Goal: Task Accomplishment & Management: Use online tool/utility

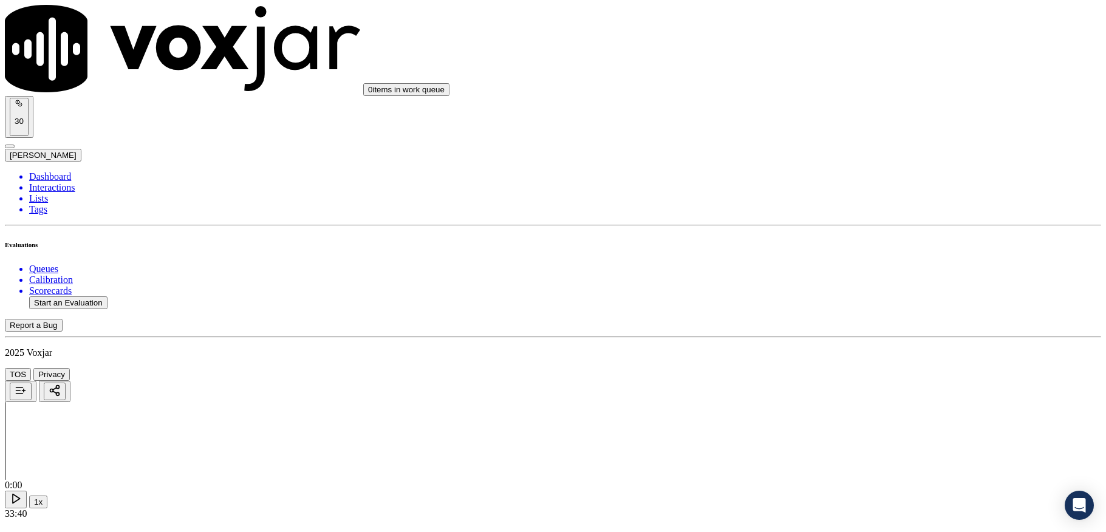
click at [64, 171] on li "Dashboard" at bounding box center [565, 176] width 1072 height 11
click at [108, 296] on button "Start an Evaluation" at bounding box center [68, 302] width 78 height 13
drag, startPoint x: 480, startPoint y: 230, endPoint x: 513, endPoint y: 236, distance: 33.4
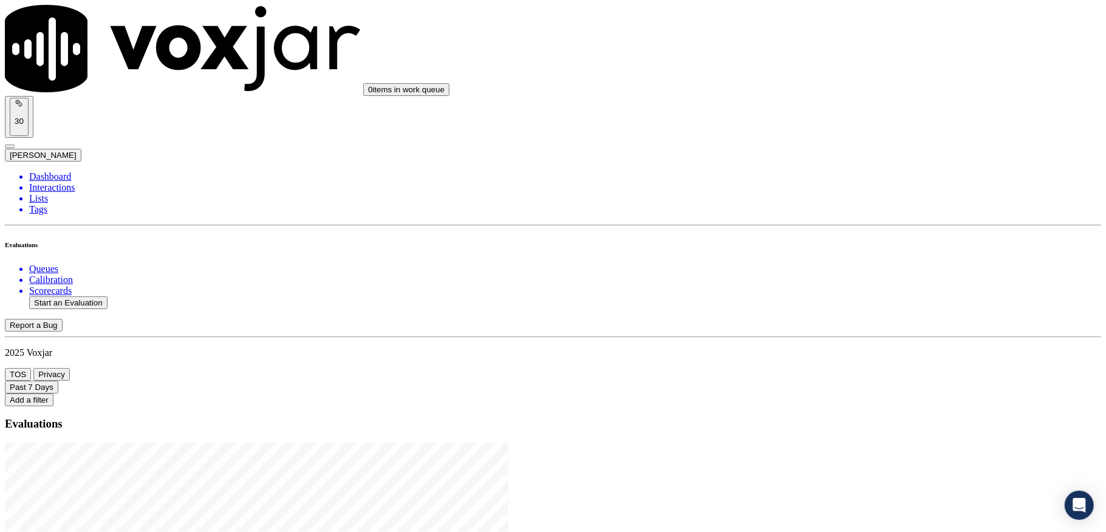
type input "20250908-115506_2017887054-C1"
type input "[DATE]T18:14"
type input "chr"
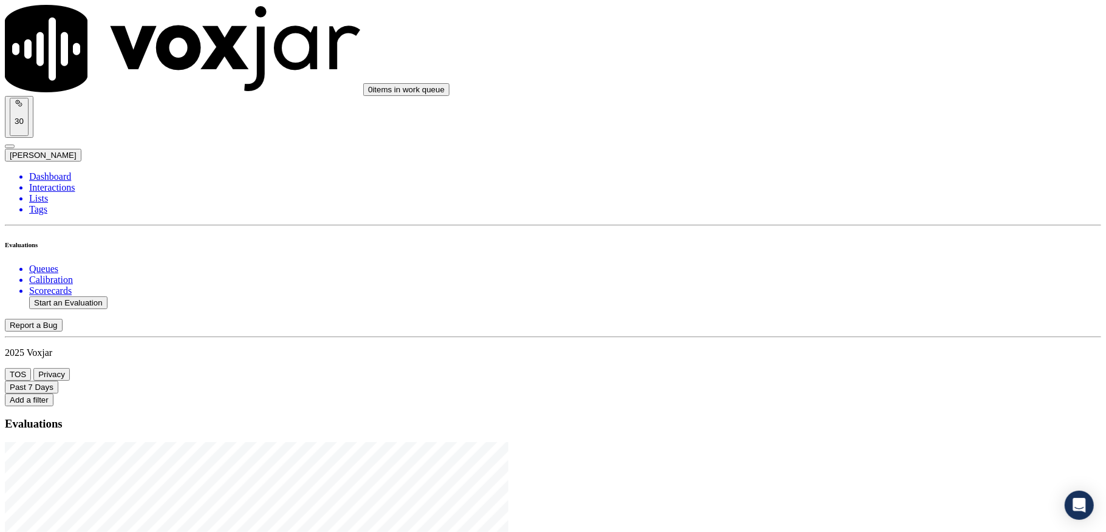
drag, startPoint x: 361, startPoint y: 333, endPoint x: 380, endPoint y: 375, distance: 46.8
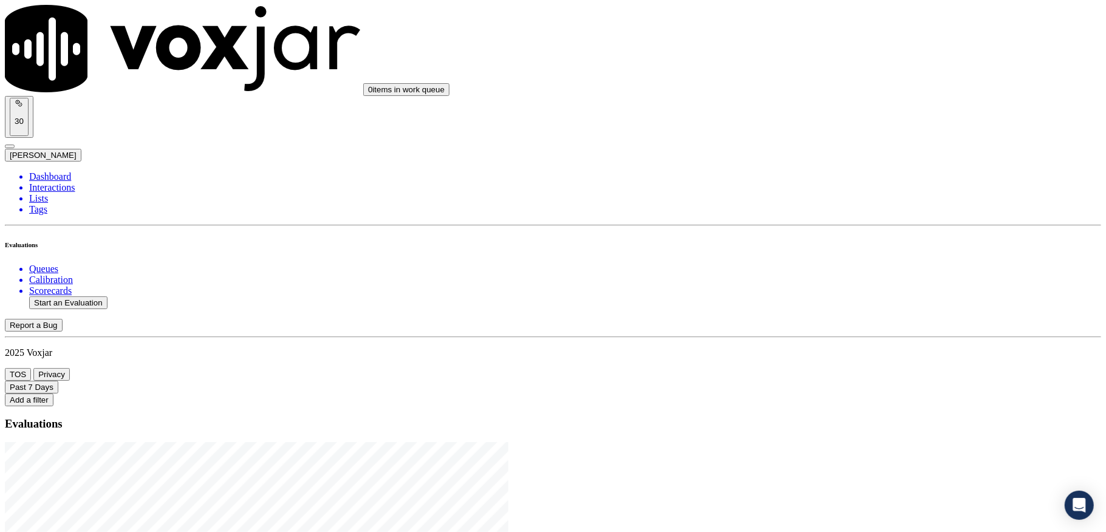
type input "[PERSON_NAME]"
drag, startPoint x: 498, startPoint y: 146, endPoint x: 307, endPoint y: 144, distance: 190.8
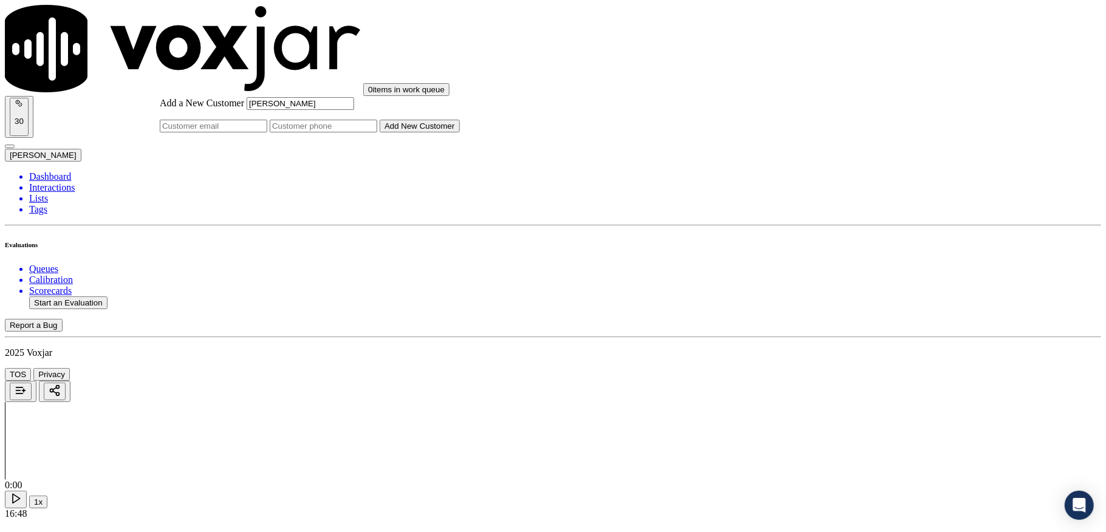
type input "[PERSON_NAME]"
click at [377, 132] on input "Add a New Customer" at bounding box center [324, 126] width 108 height 13
paste input "2017887054"
type input "2017887054"
click at [460, 132] on button "Add New Customer" at bounding box center [420, 126] width 80 height 13
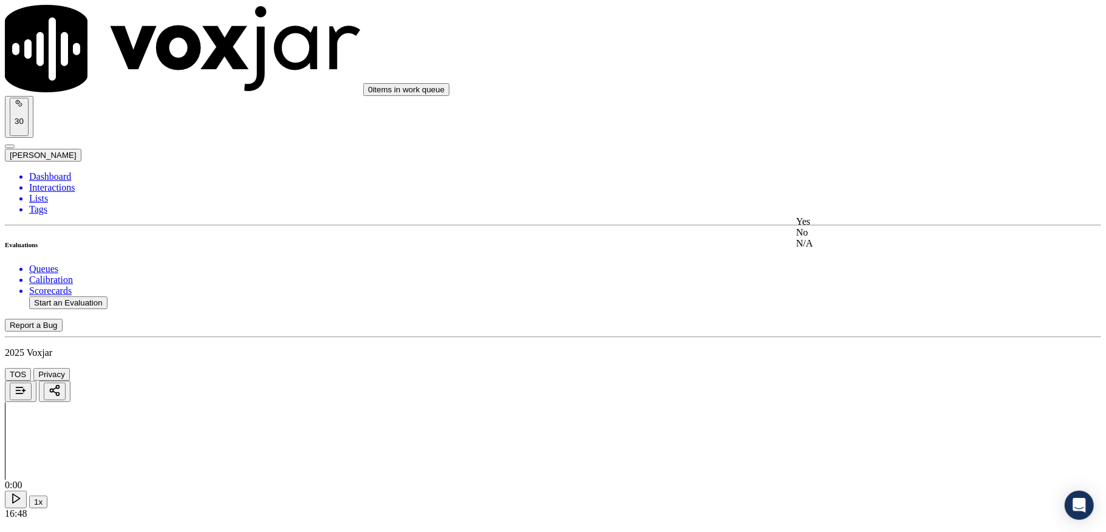
click at [830, 227] on div "Yes" at bounding box center [915, 221] width 239 height 11
click at [832, 360] on div "Yes" at bounding box center [915, 360] width 239 height 11
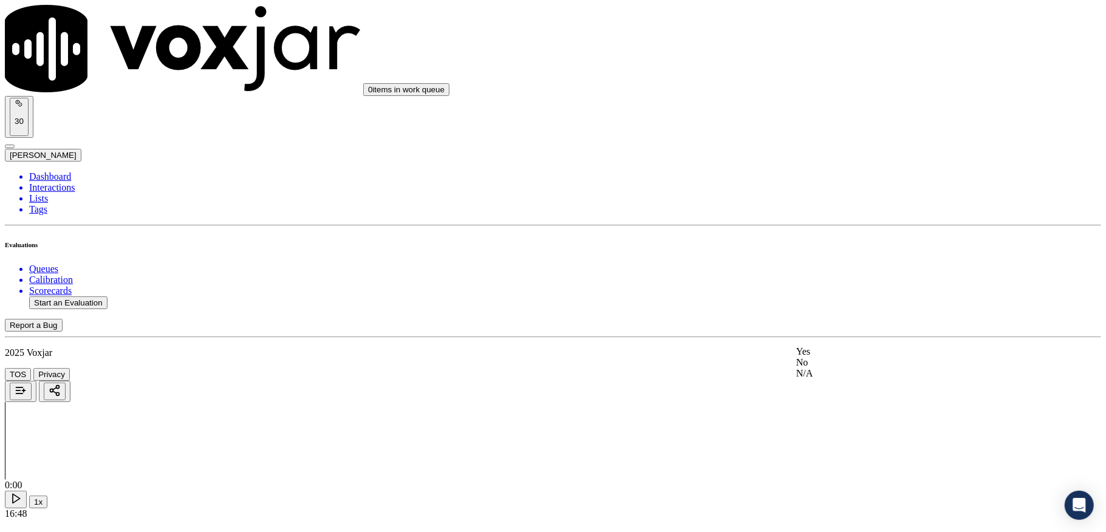
click at [829, 357] on div "Yes" at bounding box center [915, 351] width 239 height 11
click at [875, 168] on div "Yes" at bounding box center [915, 162] width 239 height 11
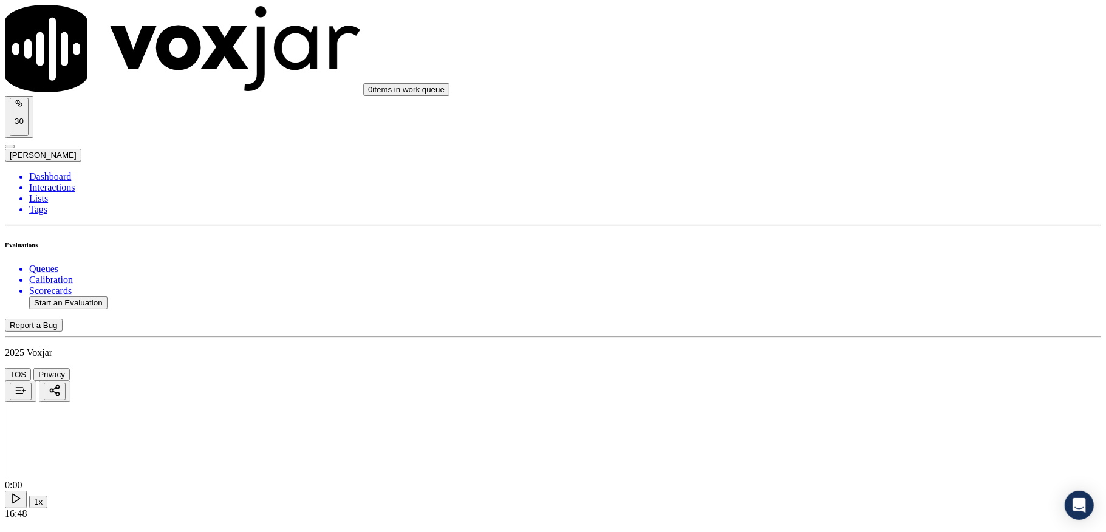
drag, startPoint x: 825, startPoint y: 224, endPoint x: 977, endPoint y: 220, distance: 152.5
copy p "the agent maintain professionalism"
click at [835, 336] on div "No" at bounding box center [915, 330] width 239 height 11
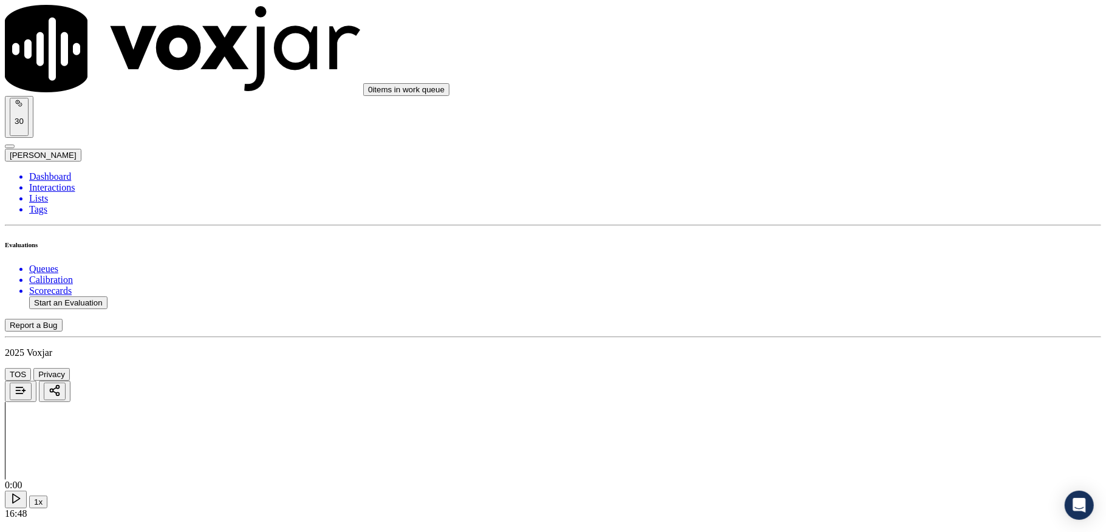
paste textarea "Call id - 20250908-122004_@5:51 - the agent failed to maintain professionalism …"
type textarea "Call id - 20250908-122004_@5:51 - the agent failed to maintain professionalism …"
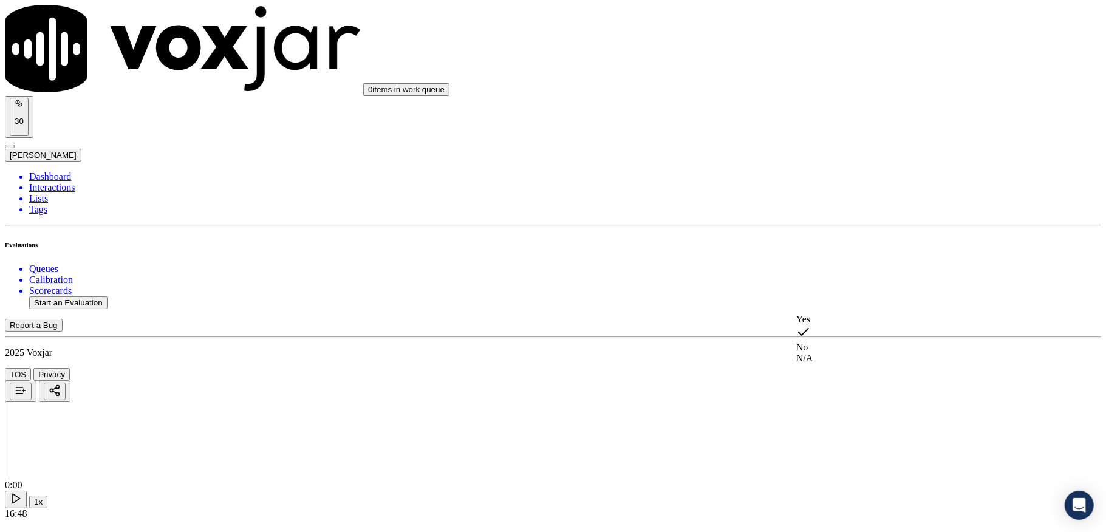
click at [844, 346] on div "No" at bounding box center [915, 339] width 239 height 28
